Goal: Navigation & Orientation: Find specific page/section

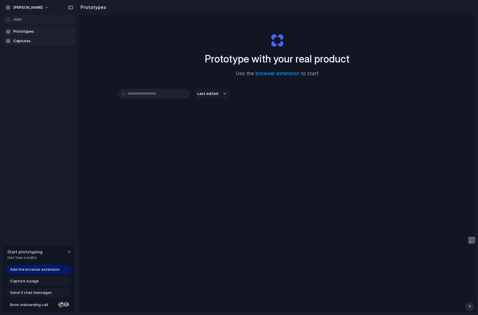
click at [24, 41] on span "Captures" at bounding box center [43, 41] width 60 height 6
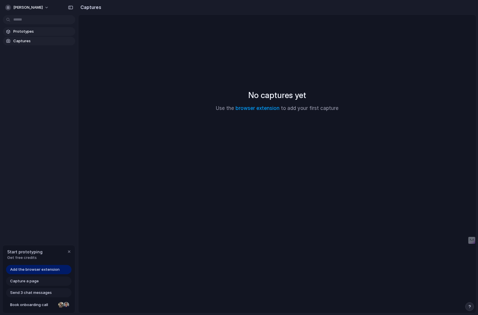
click at [31, 34] on span "Prototypes" at bounding box center [43, 32] width 60 height 6
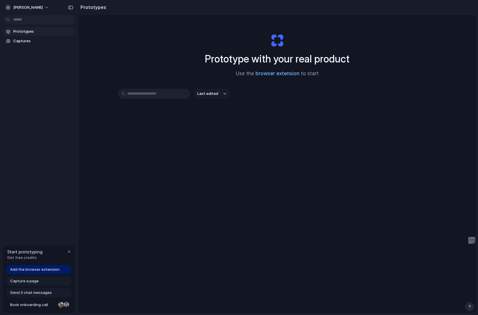
click at [294, 74] on link "browser extension" at bounding box center [277, 74] width 44 height 6
